Goal: Information Seeking & Learning: Learn about a topic

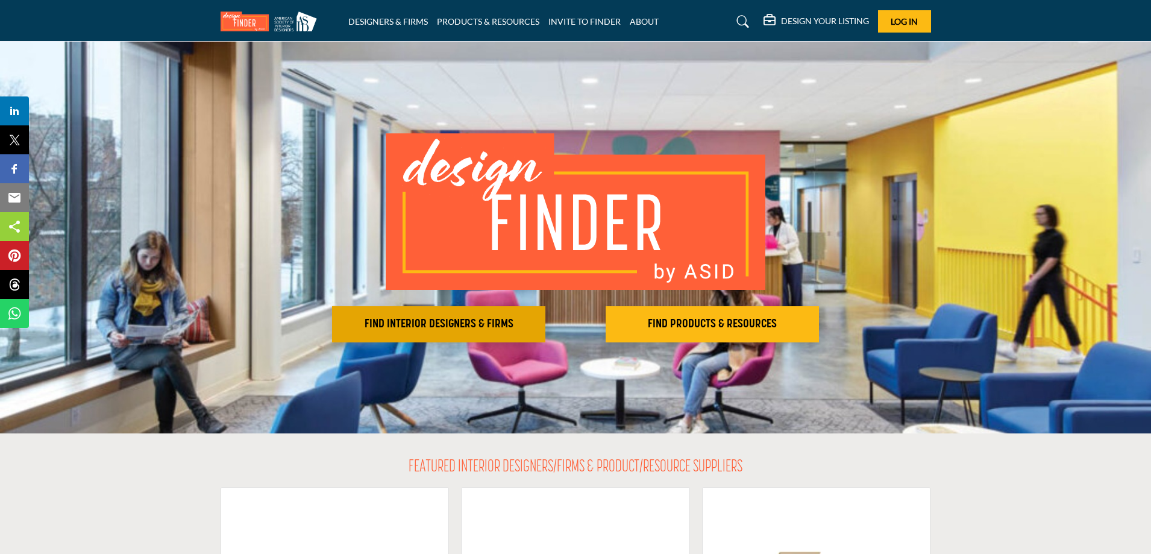
click at [482, 317] on h2 "FIND INTERIOR DESIGNERS & FIRMS" at bounding box center [439, 324] width 206 height 14
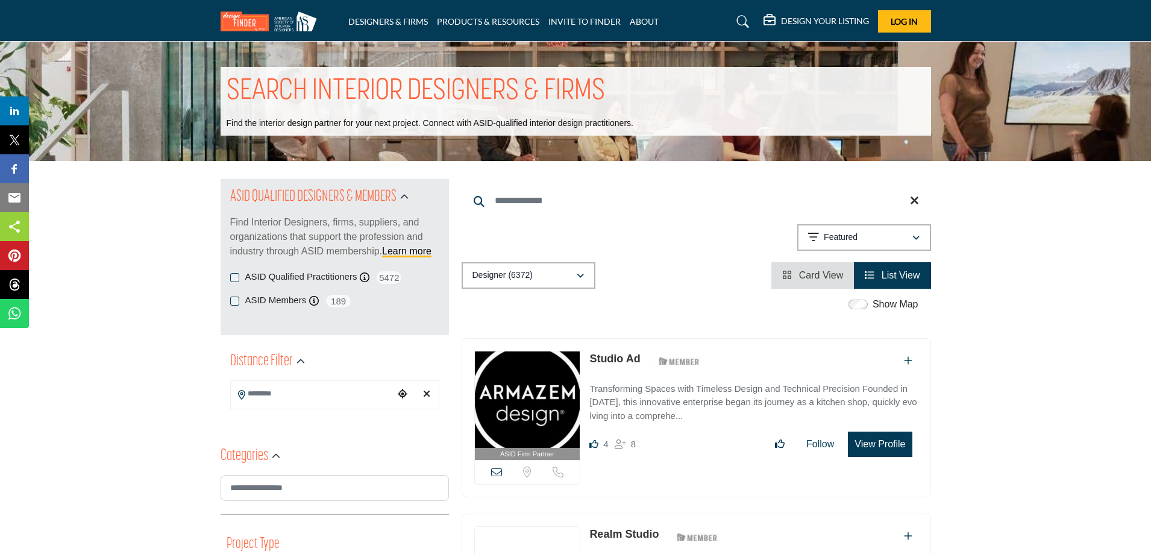
click at [557, 255] on div "Showing 63 results out of 6372 Featured" at bounding box center [695, 239] width 469 height 31
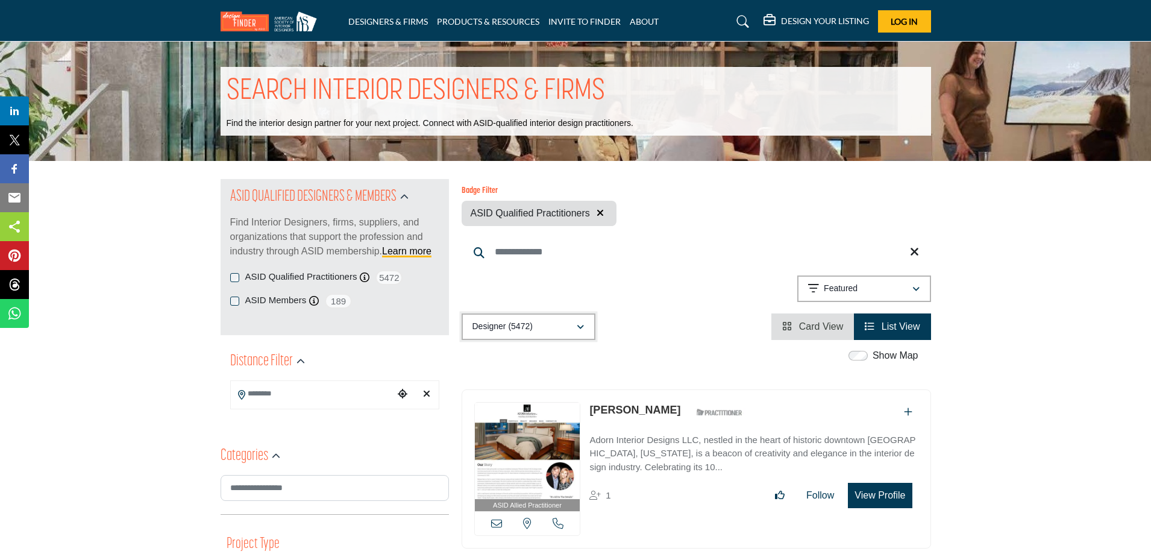
click at [578, 335] on button "Designer (5472)" at bounding box center [528, 326] width 134 height 27
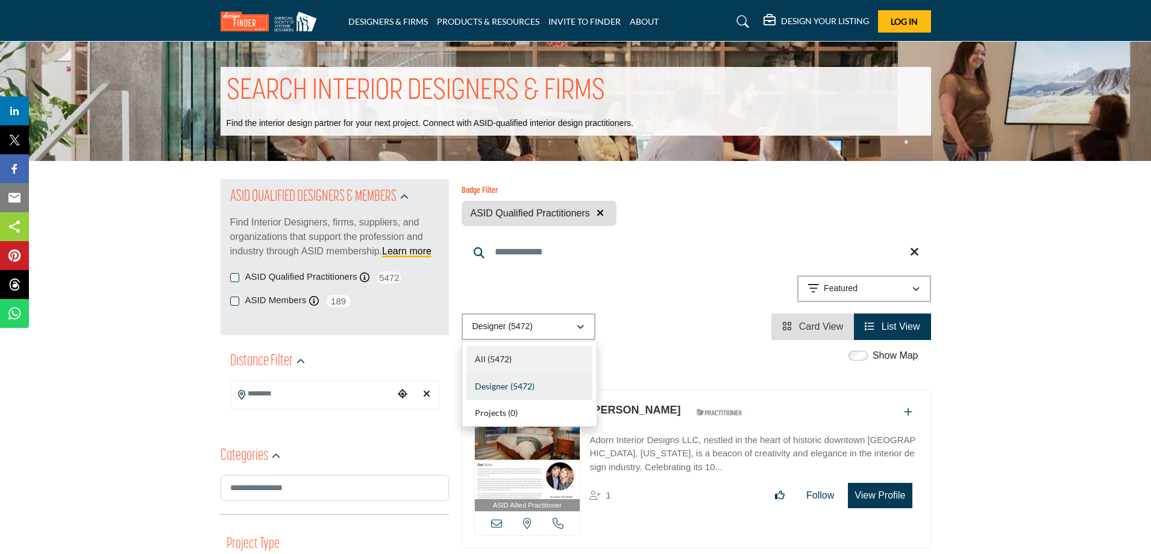
click at [492, 357] on b "(5472)" at bounding box center [499, 359] width 24 height 10
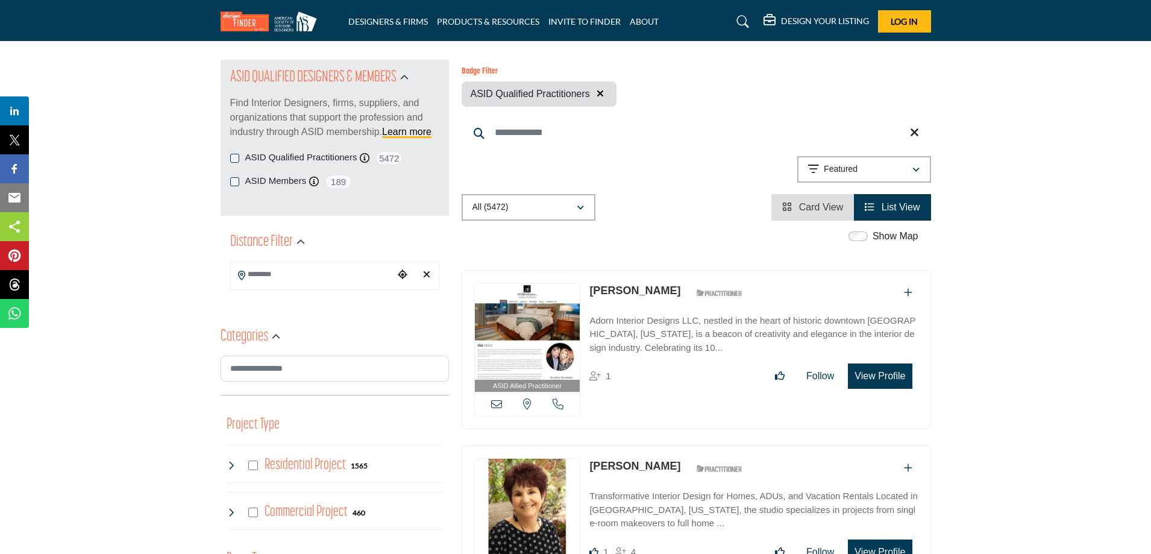
scroll to position [120, 0]
